Goal: Transaction & Acquisition: Purchase product/service

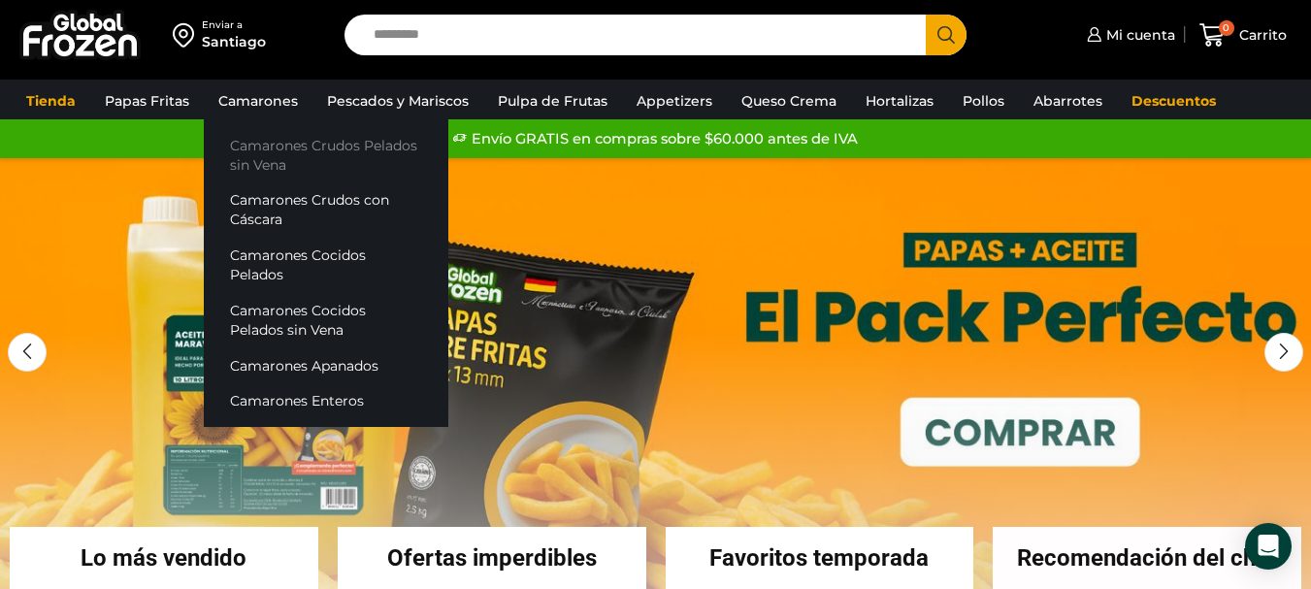
click at [325, 154] on link "Camarones Crudos Pelados sin Vena" at bounding box center [326, 154] width 245 height 55
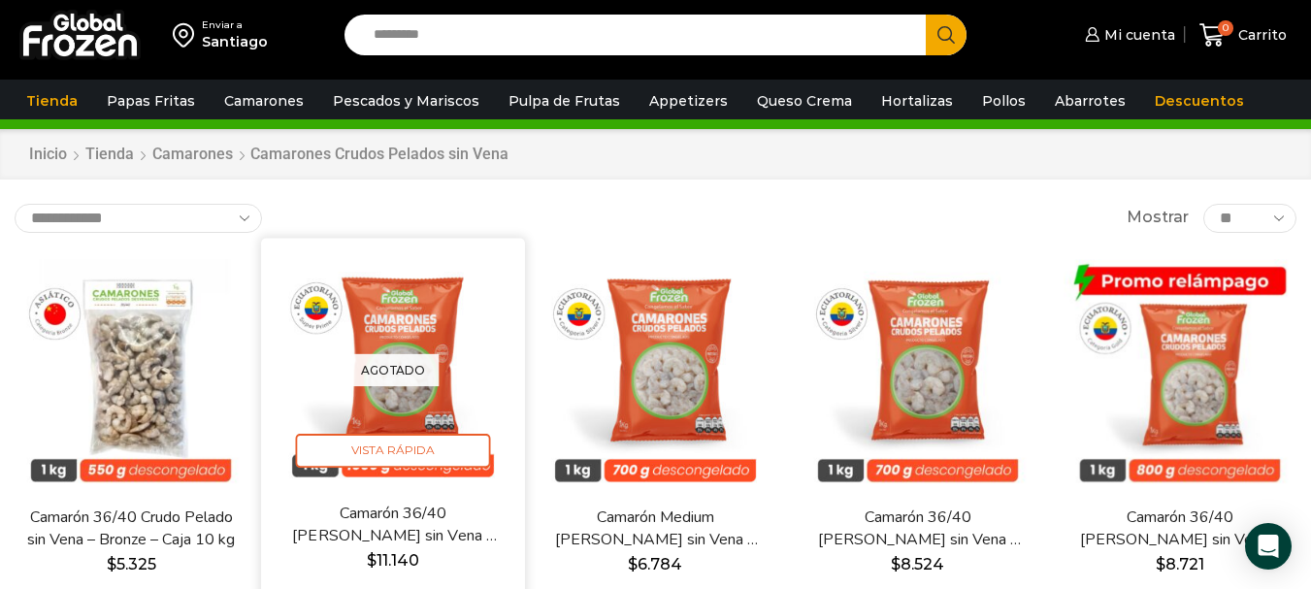
scroll to position [97, 0]
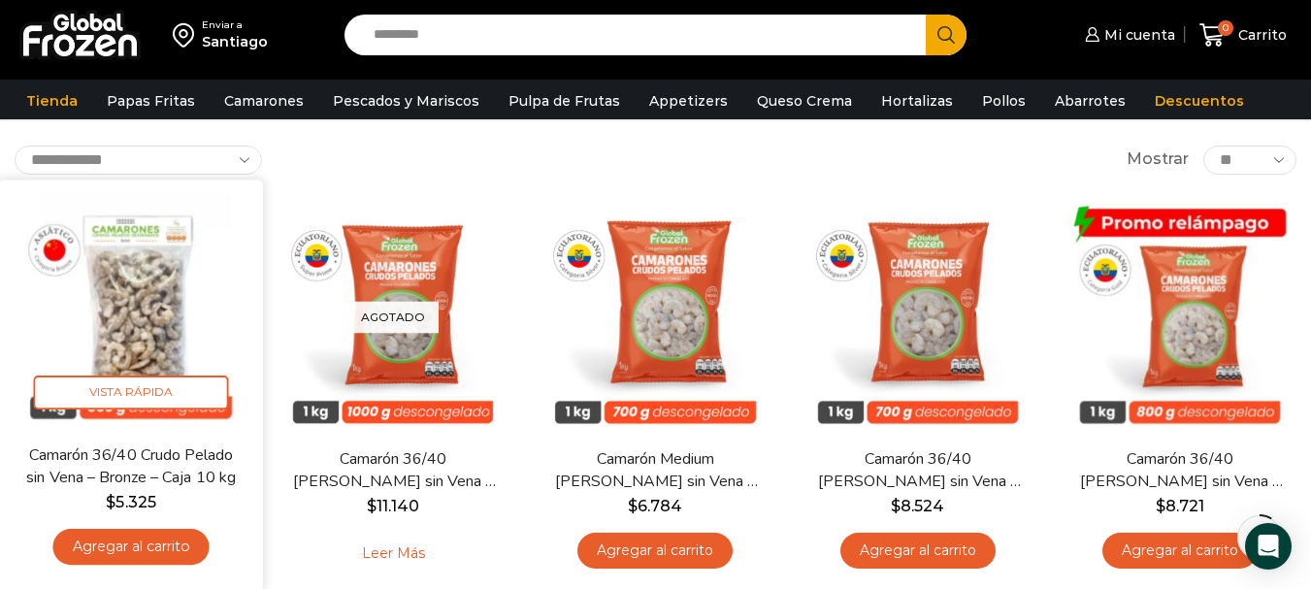
click at [194, 539] on link "Agregar al carrito" at bounding box center [131, 547] width 156 height 36
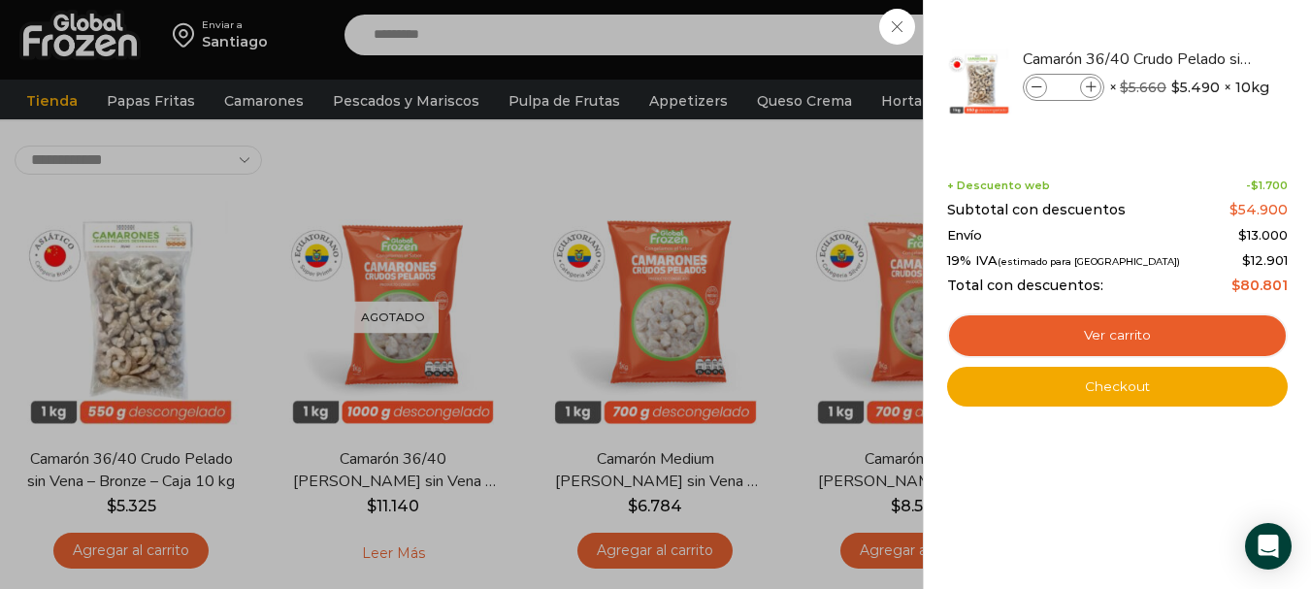
click at [1195, 58] on div "1 Carrito 1 1 Shopping Cart *" at bounding box center [1243, 36] width 97 height 46
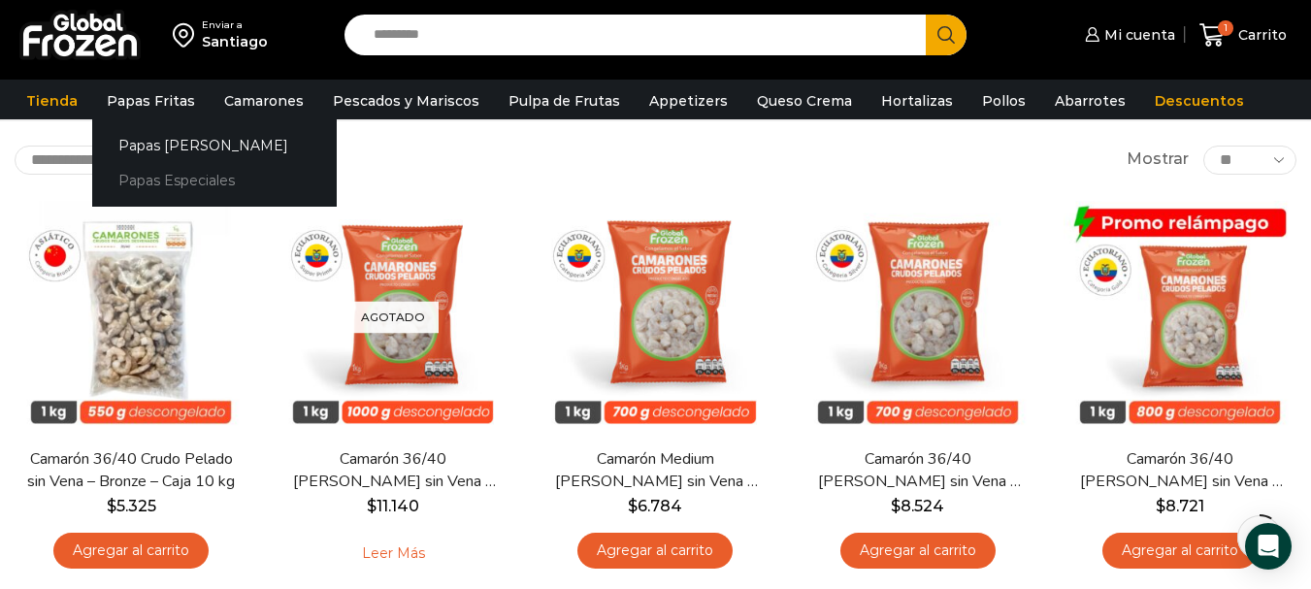
click at [185, 185] on link "Papas Especiales" at bounding box center [214, 181] width 245 height 36
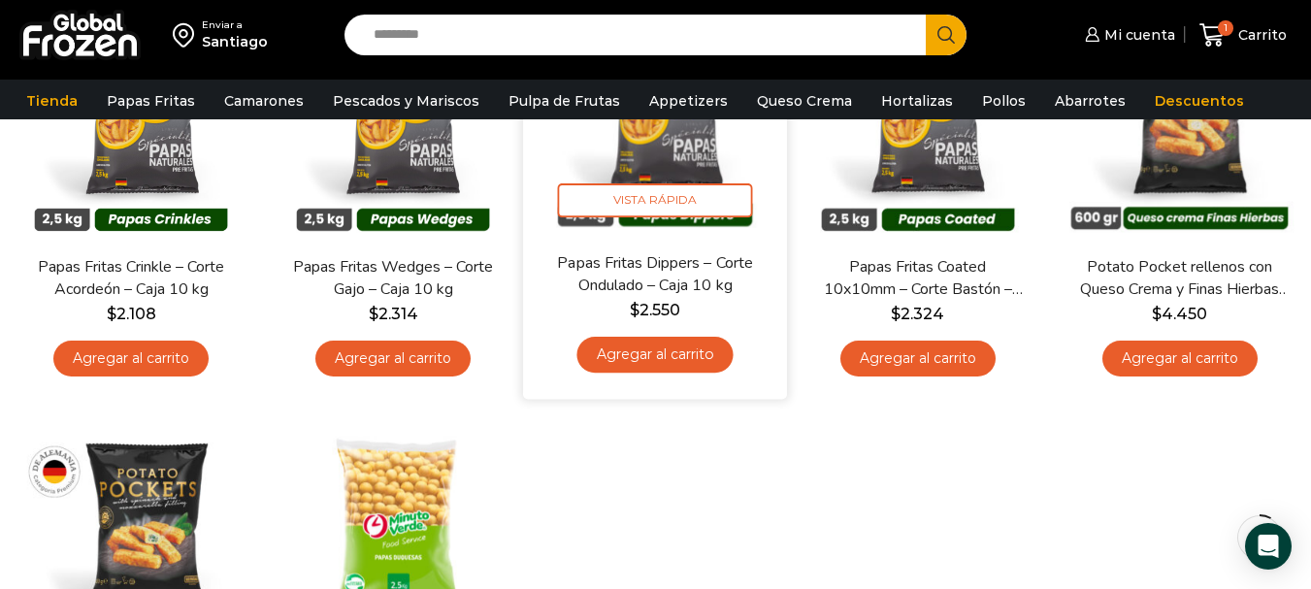
scroll to position [291, 0]
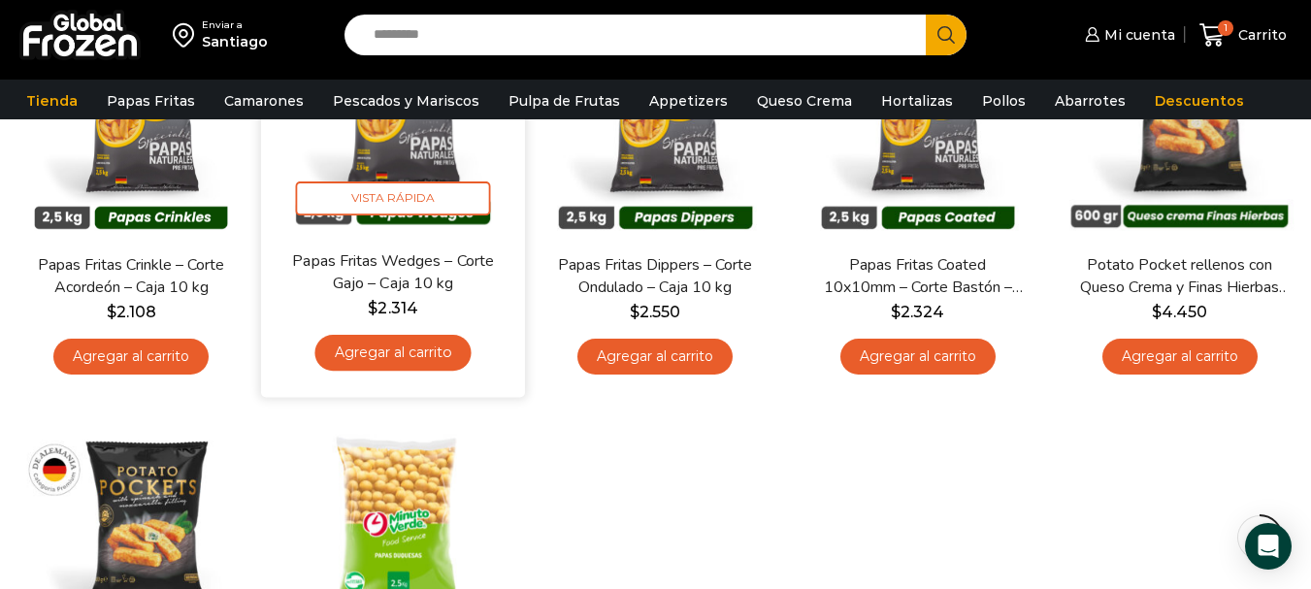
click at [403, 352] on link "Agregar al carrito" at bounding box center [393, 353] width 156 height 36
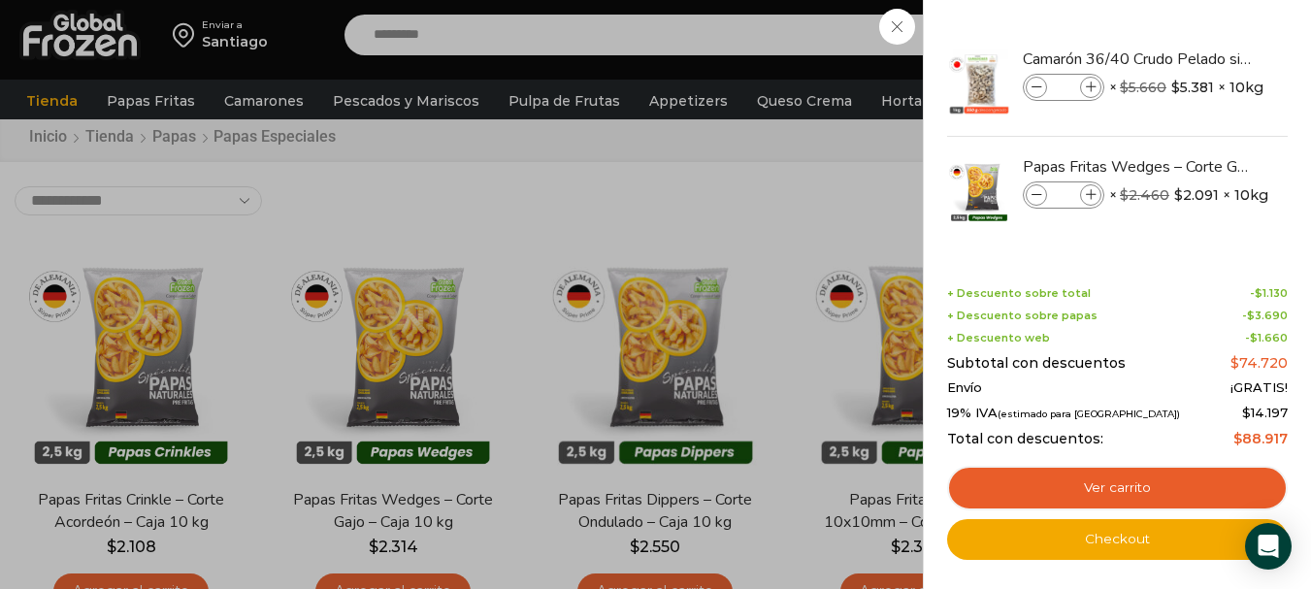
scroll to position [0, 0]
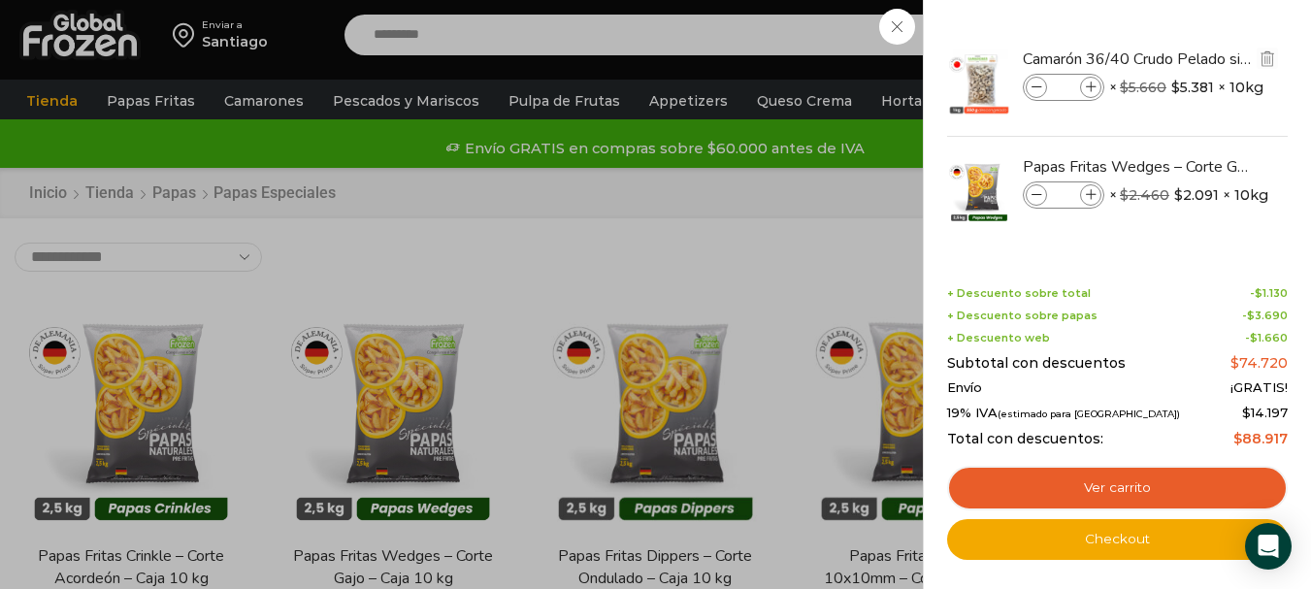
click at [1094, 79] on span at bounding box center [1090, 87] width 21 height 21
type input "*"
click at [1089, 193] on icon at bounding box center [1091, 195] width 11 height 11
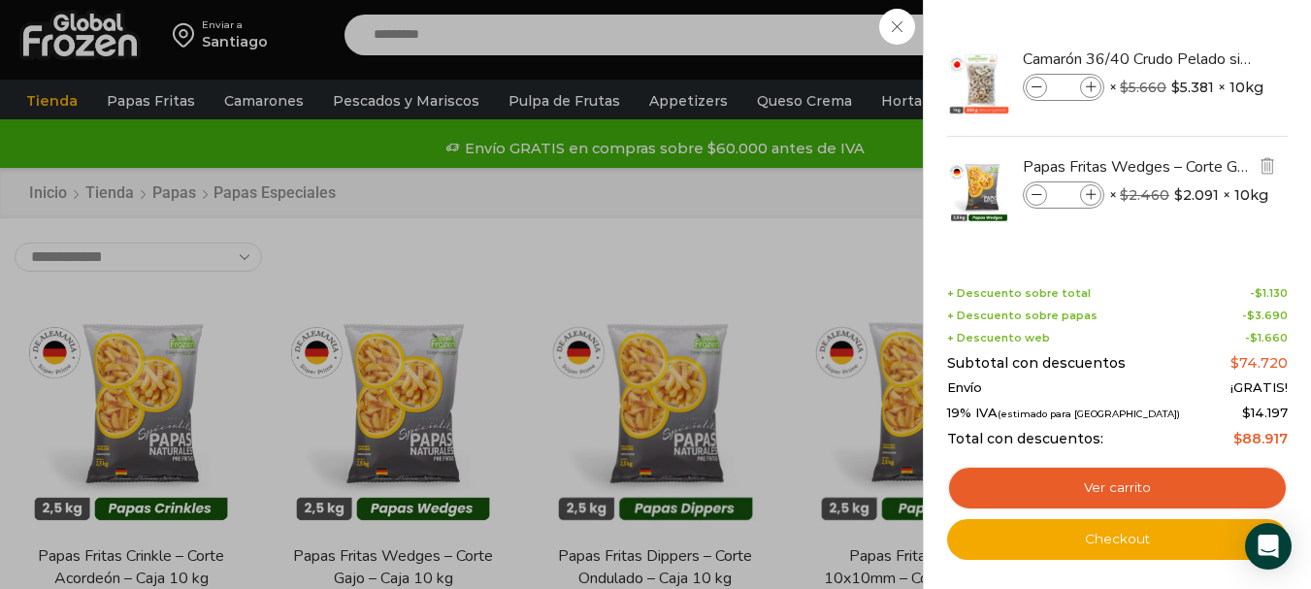
type input "*"
click at [1097, 87] on span at bounding box center [1090, 87] width 21 height 21
type input "*"
click at [1034, 97] on span at bounding box center [1036, 87] width 21 height 21
type input "*"
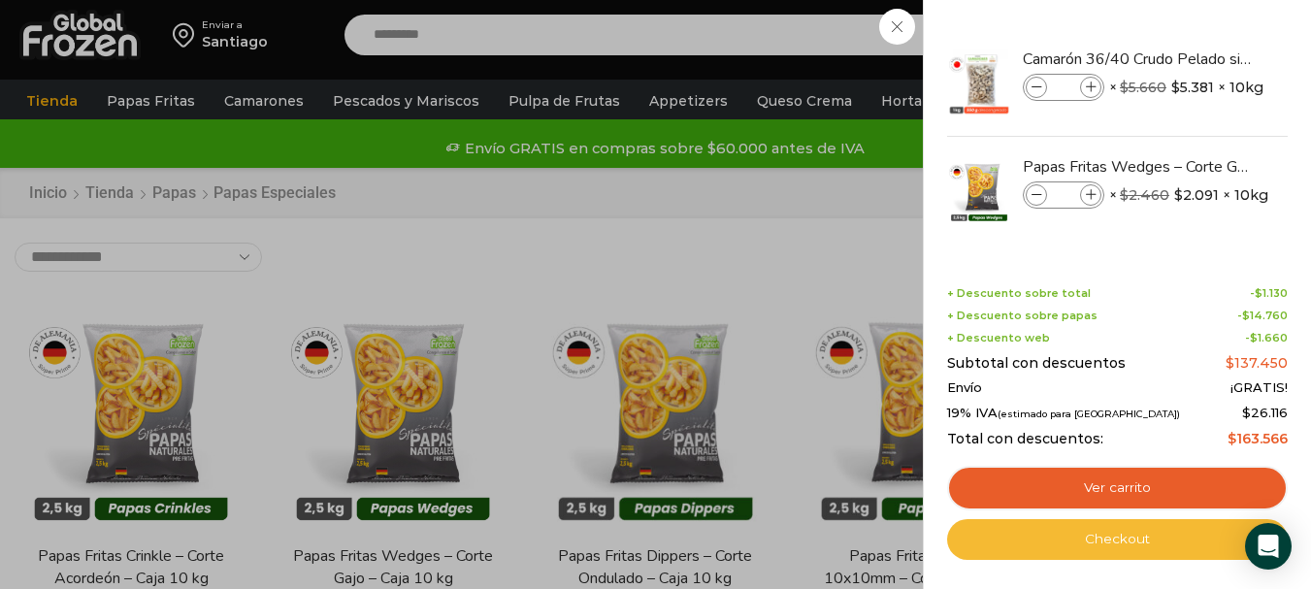
click at [1139, 541] on link "Checkout" at bounding box center [1117, 539] width 341 height 41
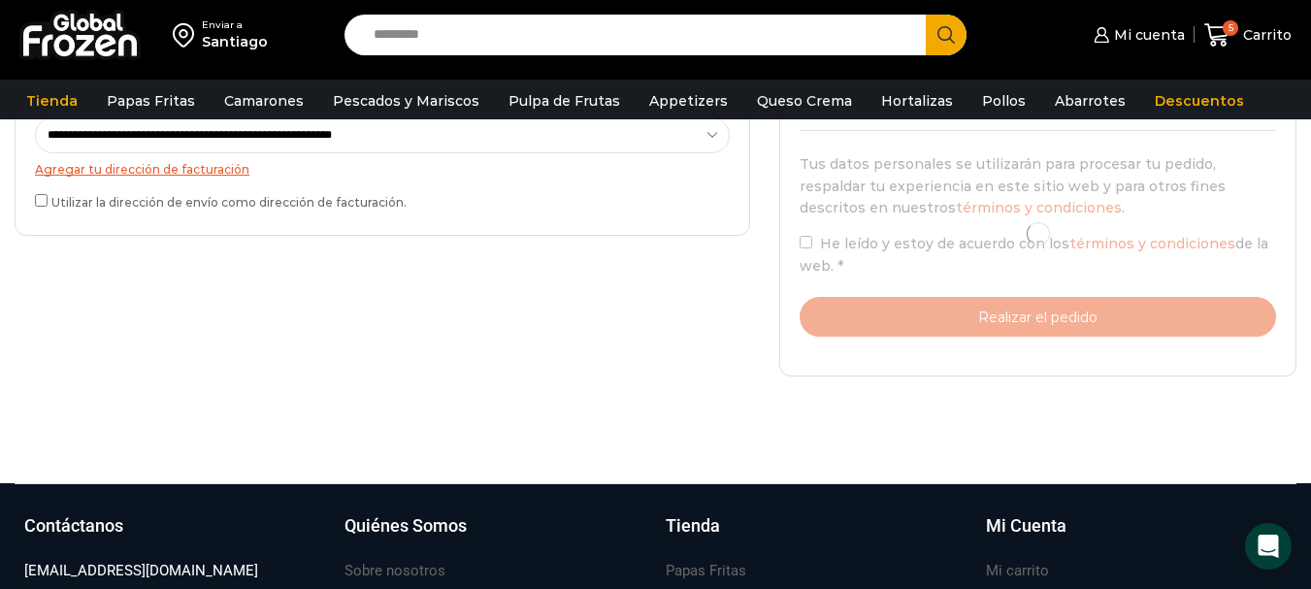
scroll to position [776, 0]
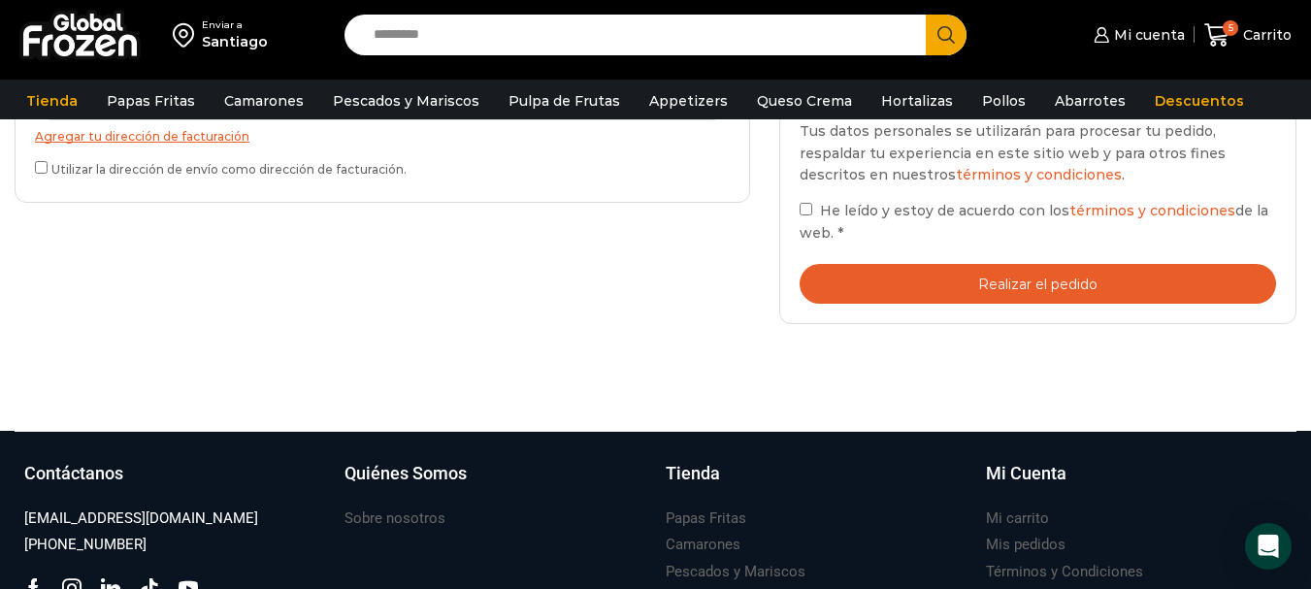
click at [801, 199] on label "He leído y estoy de acuerdo con los términos y condiciones de la web. *" at bounding box center [1038, 221] width 476 height 45
click at [1025, 292] on button "Realizar el pedido" at bounding box center [1038, 284] width 476 height 40
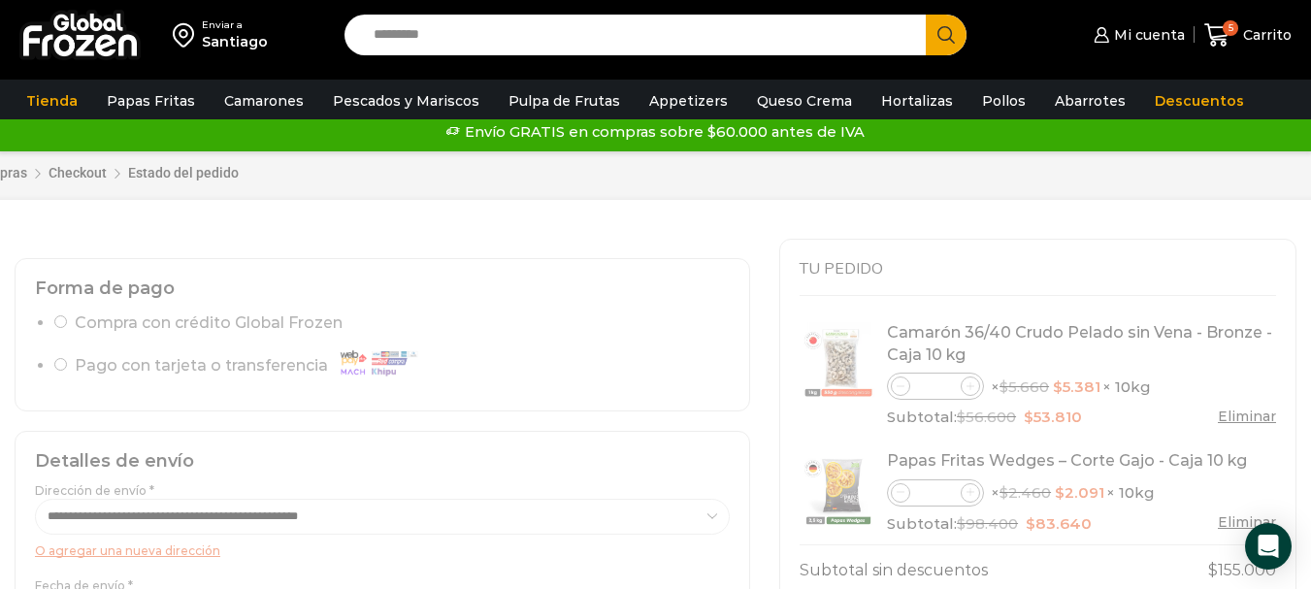
scroll to position [0, 0]
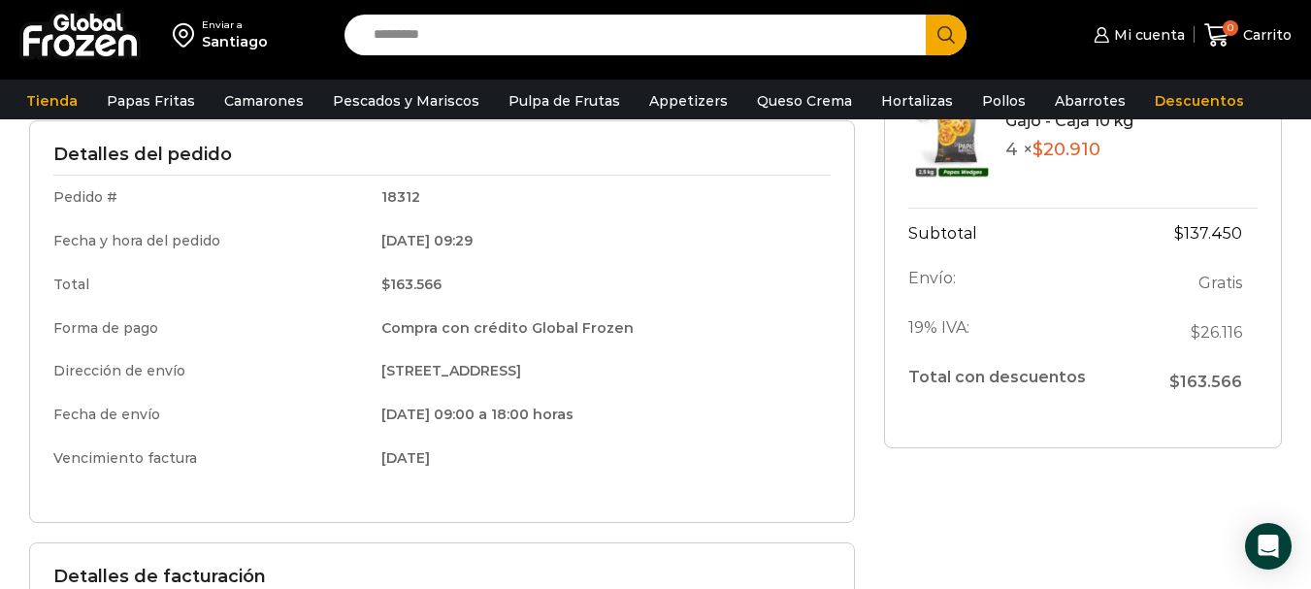
scroll to position [291, 0]
